Goal: Information Seeking & Learning: Learn about a topic

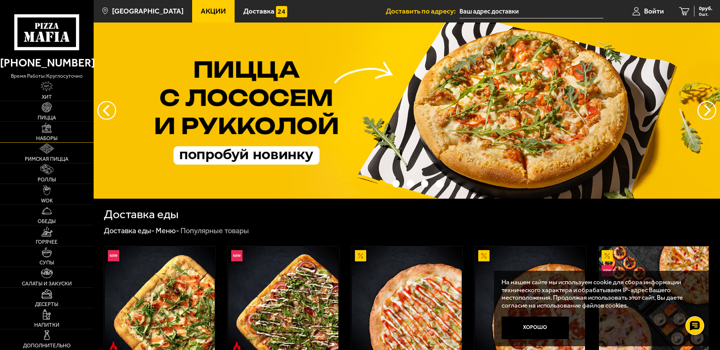
click at [48, 134] on link "Наборы" at bounding box center [47, 132] width 94 height 20
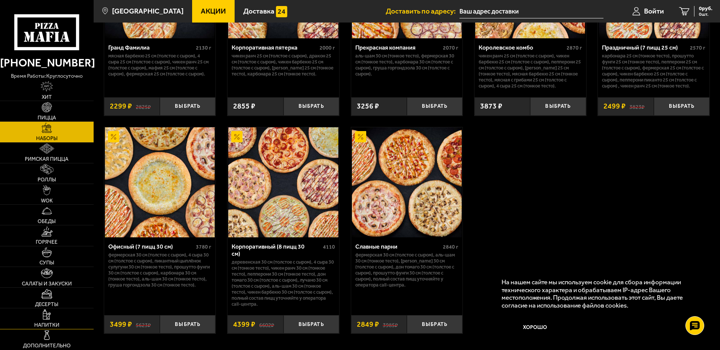
scroll to position [1155, 0]
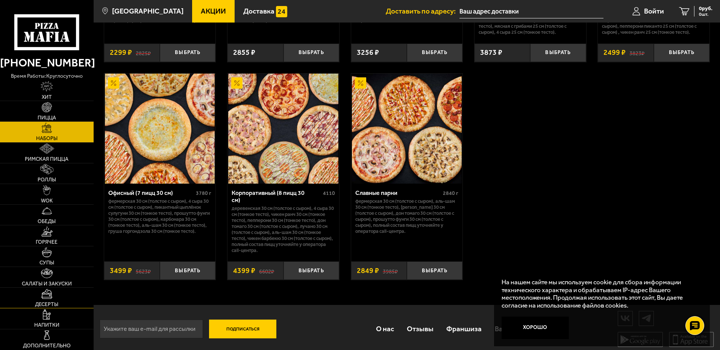
click at [55, 302] on span "Десерты" at bounding box center [46, 304] width 23 height 5
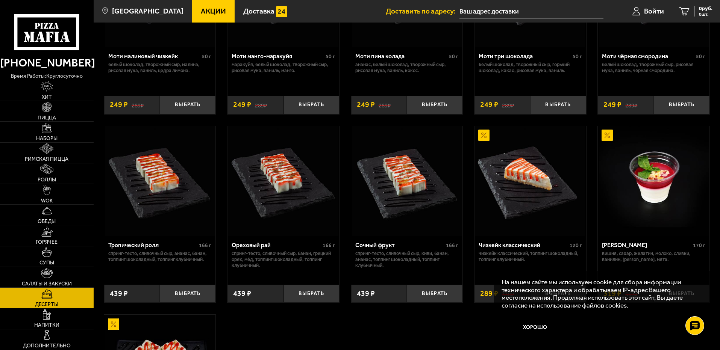
scroll to position [188, 0]
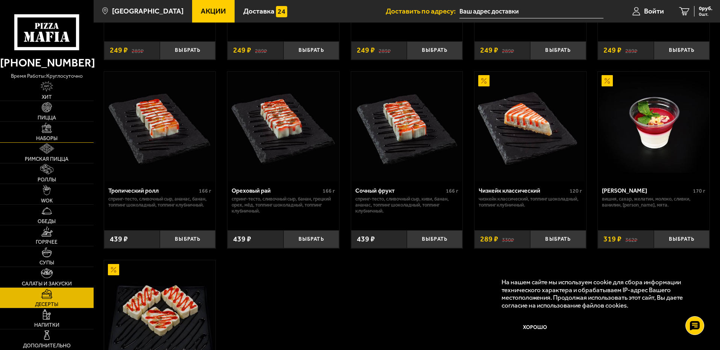
click at [70, 130] on link "Наборы" at bounding box center [47, 132] width 94 height 20
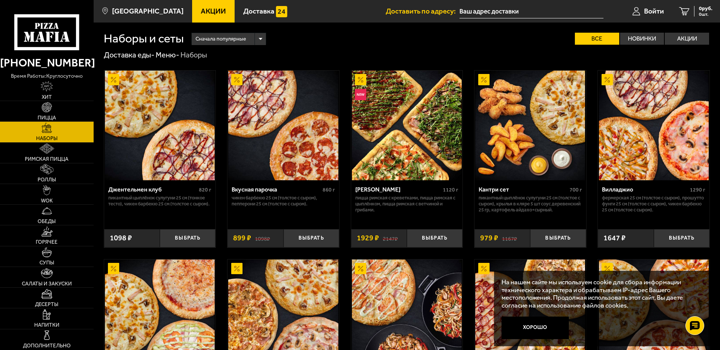
click at [205, 13] on span "Акции" at bounding box center [213, 11] width 25 height 7
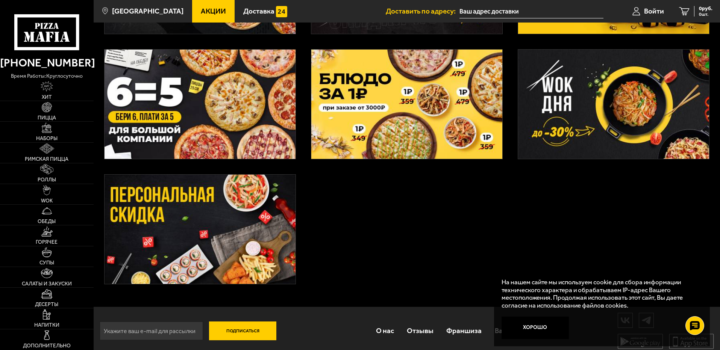
scroll to position [279, 0]
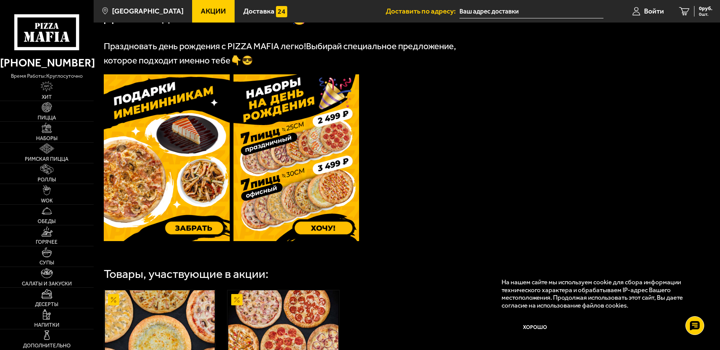
scroll to position [181, 0]
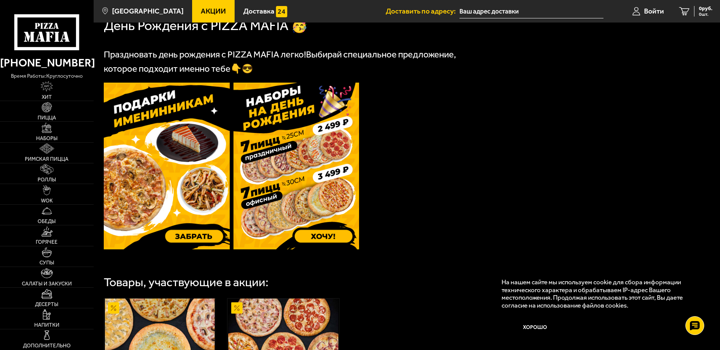
click at [181, 206] on img at bounding box center [167, 166] width 126 height 167
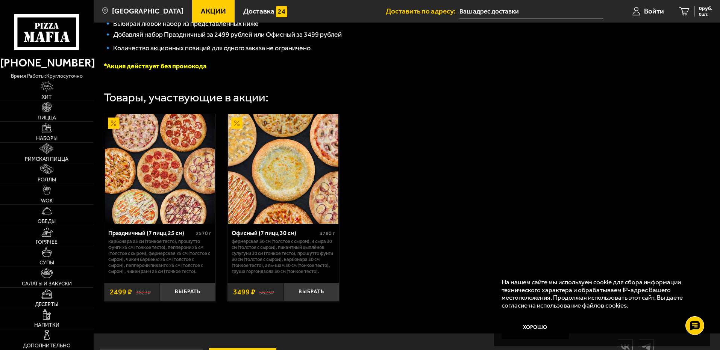
scroll to position [226, 0]
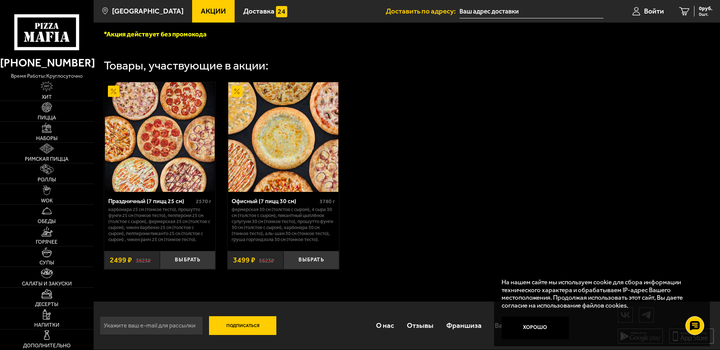
click at [283, 134] on img at bounding box center [283, 137] width 110 height 110
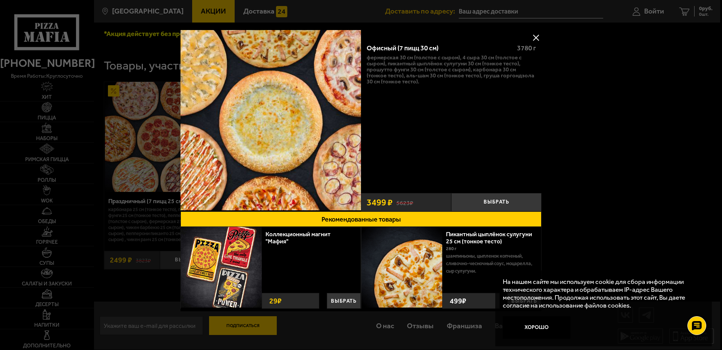
click at [534, 35] on button at bounding box center [535, 37] width 11 height 11
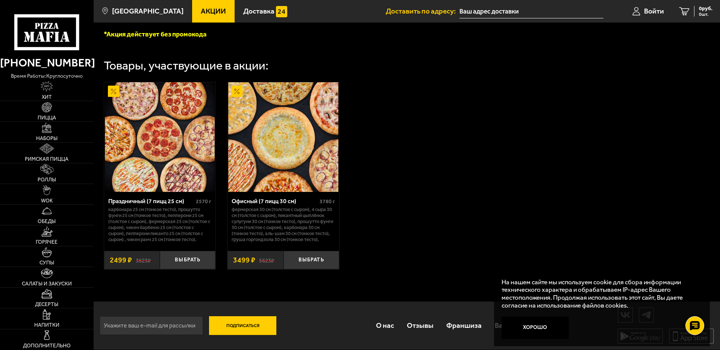
scroll to position [229, 0]
click at [59, 133] on link "Наборы" at bounding box center [47, 132] width 94 height 20
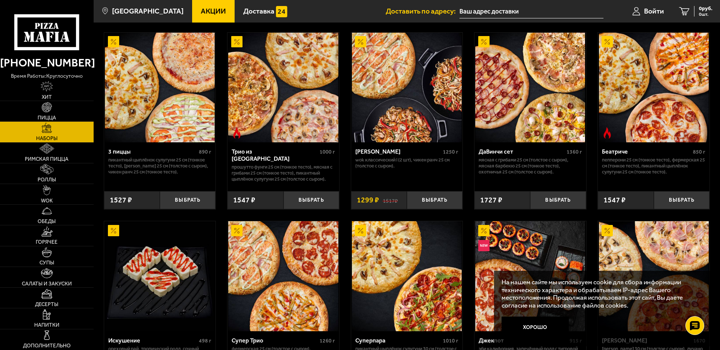
scroll to position [215, 0]
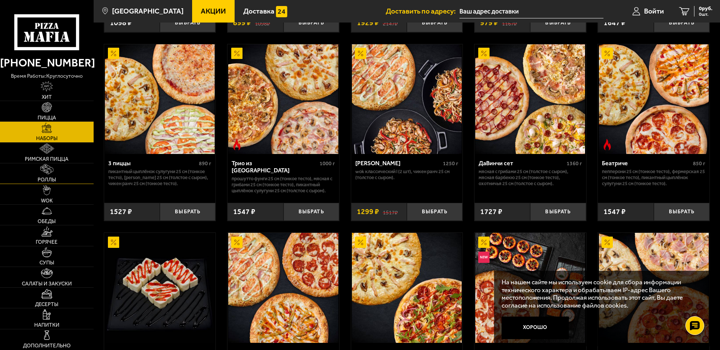
click at [66, 177] on link "Роллы" at bounding box center [47, 174] width 94 height 20
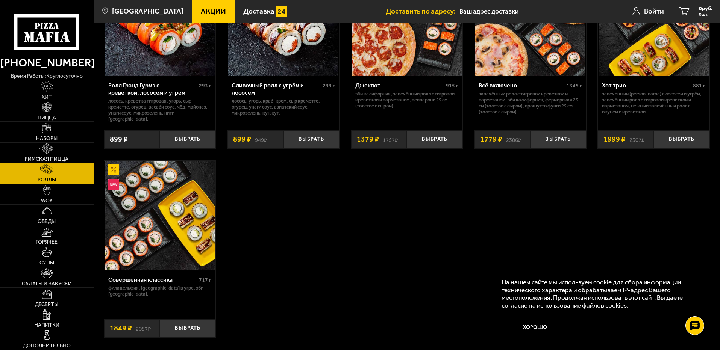
scroll to position [226, 0]
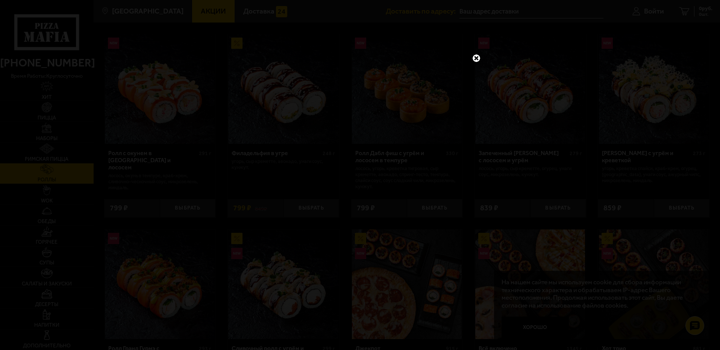
click at [476, 57] on link at bounding box center [476, 58] width 10 height 10
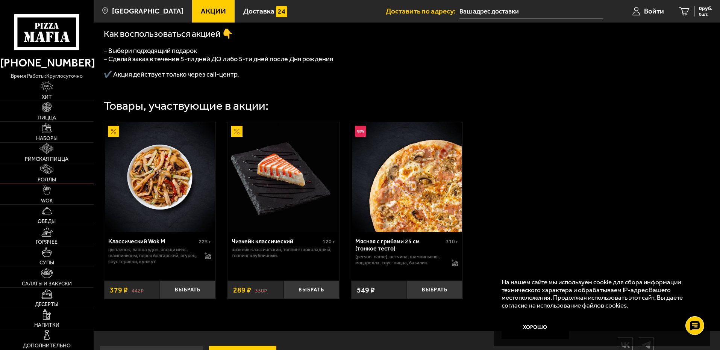
scroll to position [263, 0]
